Goal: Task Accomplishment & Management: Use online tool/utility

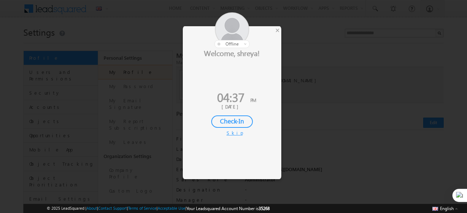
click at [278, 32] on div "×" at bounding box center [277, 30] width 8 height 8
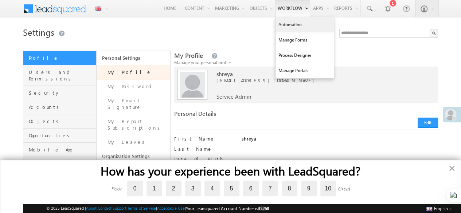
click at [281, 22] on link "Automation" at bounding box center [305, 24] width 58 height 15
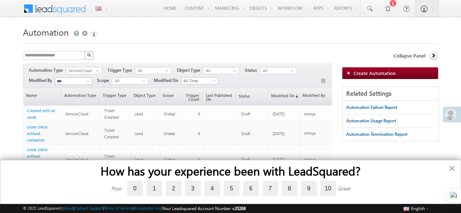
click at [450, 165] on button "×" at bounding box center [451, 169] width 7 height 12
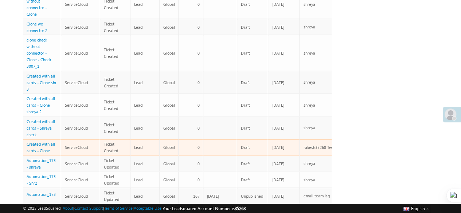
scroll to position [0, 3]
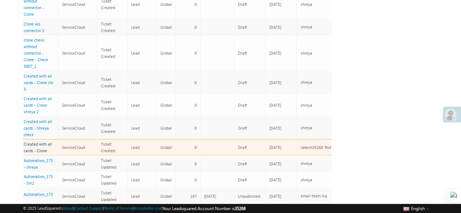
click at [47, 143] on link "Created with all cards - Clone" at bounding box center [38, 147] width 28 height 11
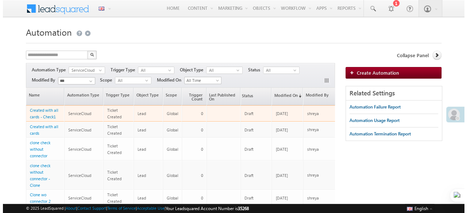
scroll to position [0, 24]
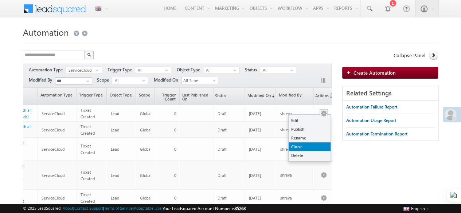
click at [306, 145] on link "Clone" at bounding box center [310, 147] width 42 height 9
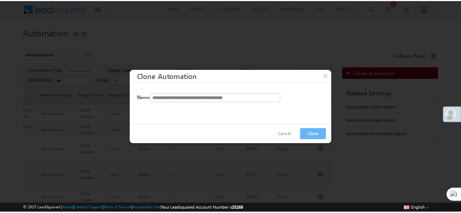
scroll to position [0, 20]
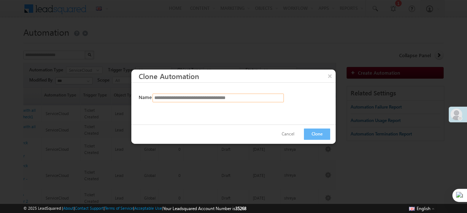
click at [243, 101] on input "**********" at bounding box center [217, 98] width 131 height 9
type input "**********"
click at [317, 132] on button "Clone" at bounding box center [317, 134] width 26 height 11
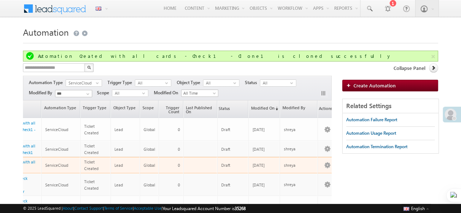
scroll to position [0, 0]
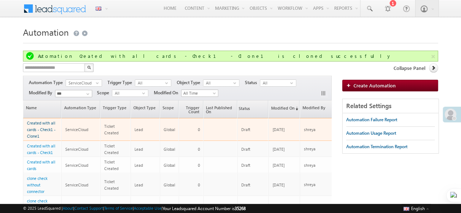
click at [48, 126] on link "Created with all cards - Check1 - Clone1" at bounding box center [41, 130] width 28 height 18
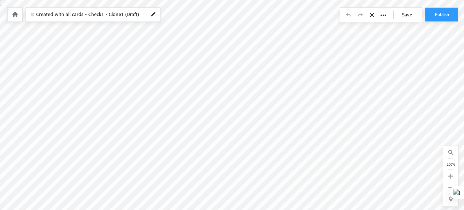
click at [13, 17] on link at bounding box center [14, 14] width 7 height 6
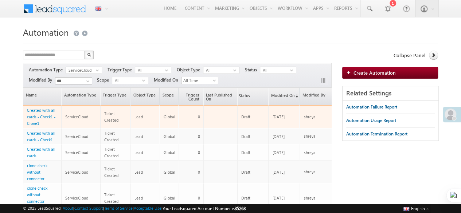
scroll to position [0, 24]
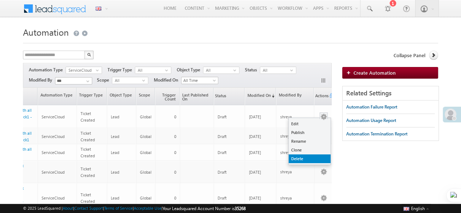
click at [308, 155] on link "Delete" at bounding box center [310, 159] width 42 height 9
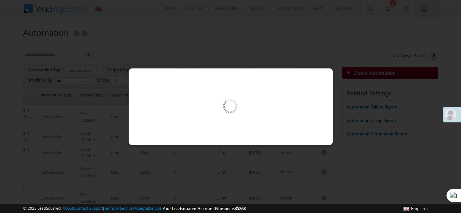
scroll to position [0, 20]
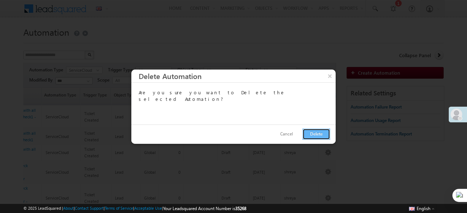
click at [309, 135] on button "Delete" at bounding box center [316, 134] width 28 height 11
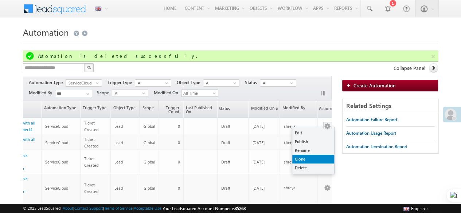
click at [308, 160] on link "Clone" at bounding box center [313, 159] width 42 height 9
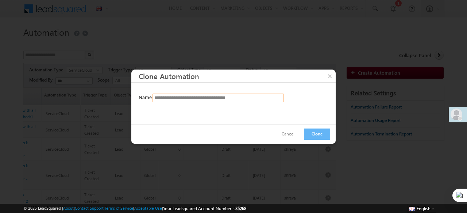
click at [234, 100] on input "**********" at bounding box center [217, 98] width 131 height 9
type input "**********"
click at [321, 132] on button "Clone" at bounding box center [317, 134] width 26 height 11
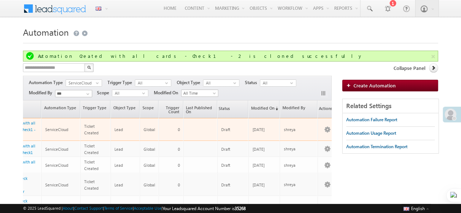
scroll to position [0, 0]
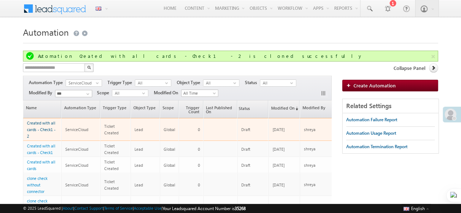
click at [40, 130] on link "Created with all cards - Check1 - 2" at bounding box center [41, 130] width 28 height 18
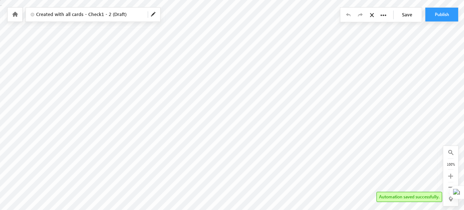
click at [13, 14] on icon at bounding box center [15, 14] width 6 height 5
